Goal: Find specific page/section: Find specific page/section

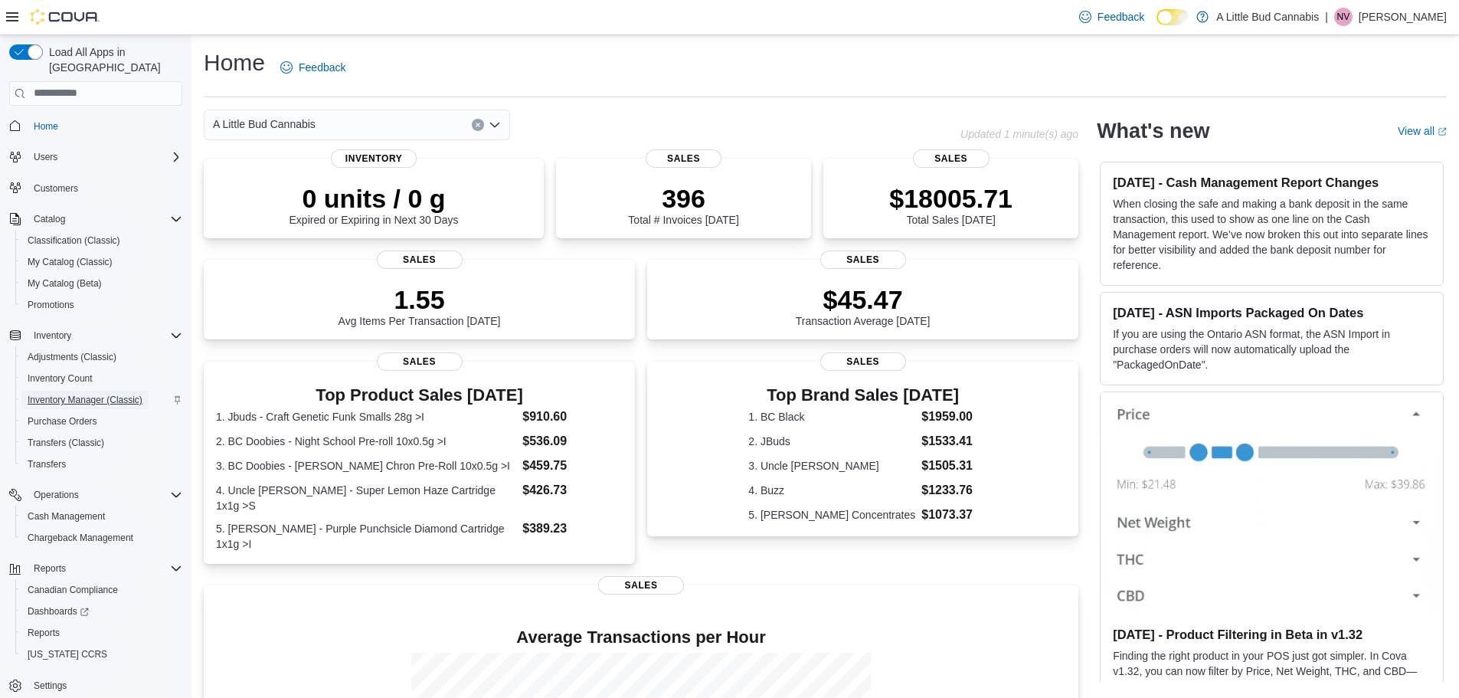
click at [86, 394] on span "Inventory Manager (Classic)" at bounding box center [85, 400] width 115 height 12
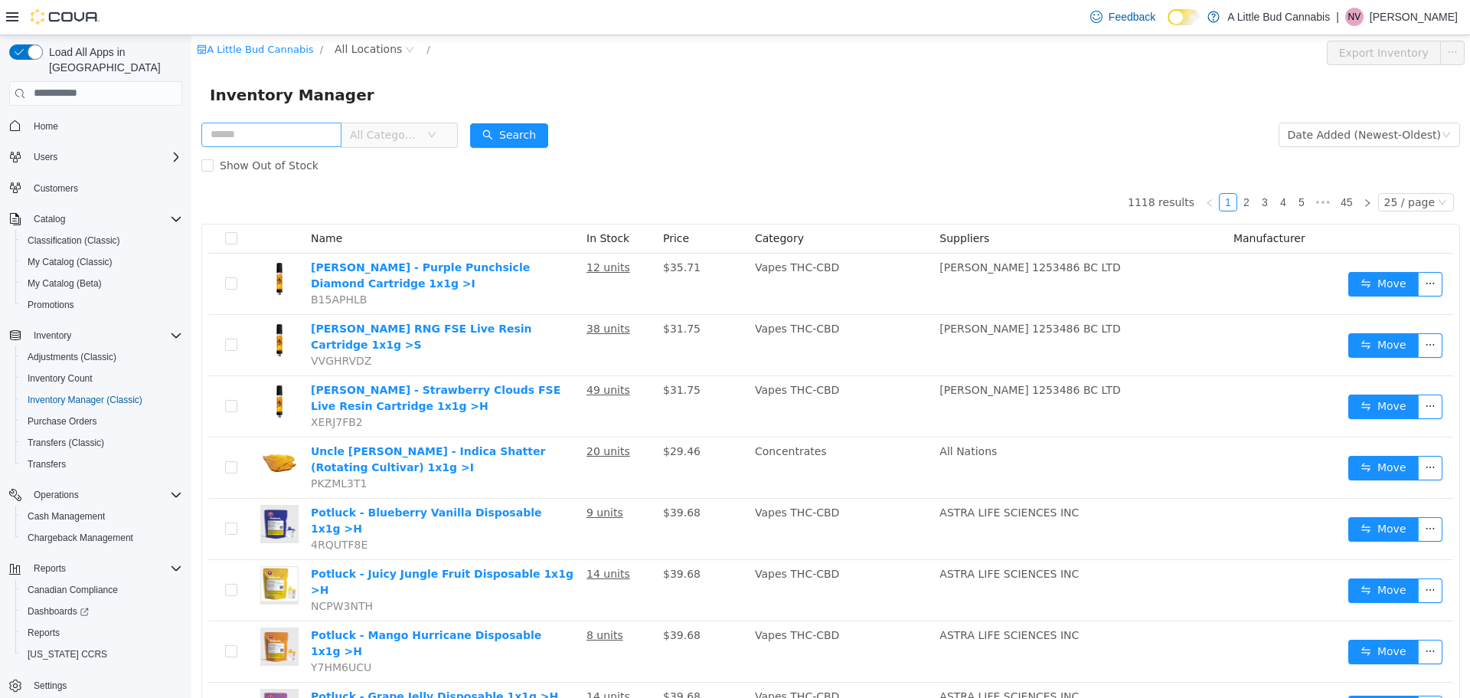
click at [322, 134] on input "text" at bounding box center [271, 134] width 140 height 25
type input "****"
